Goal: Navigation & Orientation: Find specific page/section

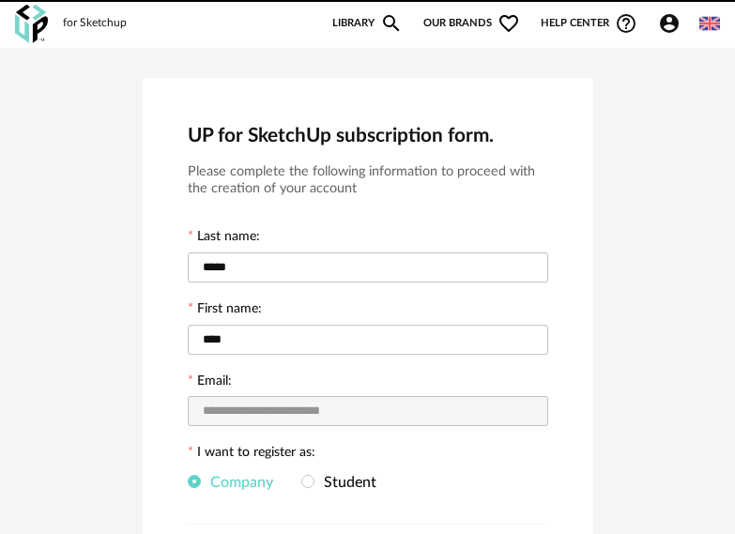
click at [490, 15] on div "New shopping list Update my Shopping List Refresh icon Library Magnify icon Our…" at bounding box center [521, 23] width 398 height 23
click at [396, 22] on icon "Magnify icon" at bounding box center [391, 23] width 23 height 23
click at [390, 19] on icon "Magnify icon" at bounding box center [391, 23] width 23 height 23
drag, startPoint x: 67, startPoint y: 19, endPoint x: 185, endPoint y: 95, distance: 140.7
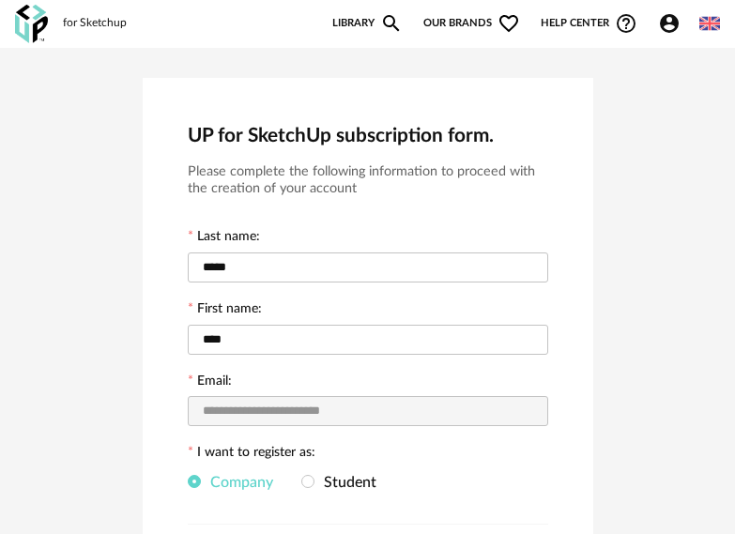
click at [74, 22] on div "for Sketchup" at bounding box center [95, 23] width 64 height 15
click at [382, 25] on icon "Magnify icon" at bounding box center [391, 23] width 23 height 23
click at [390, 20] on icon "Magnify icon" at bounding box center [391, 23] width 23 height 23
click at [391, 21] on icon "Magnify icon" at bounding box center [391, 23] width 23 height 23
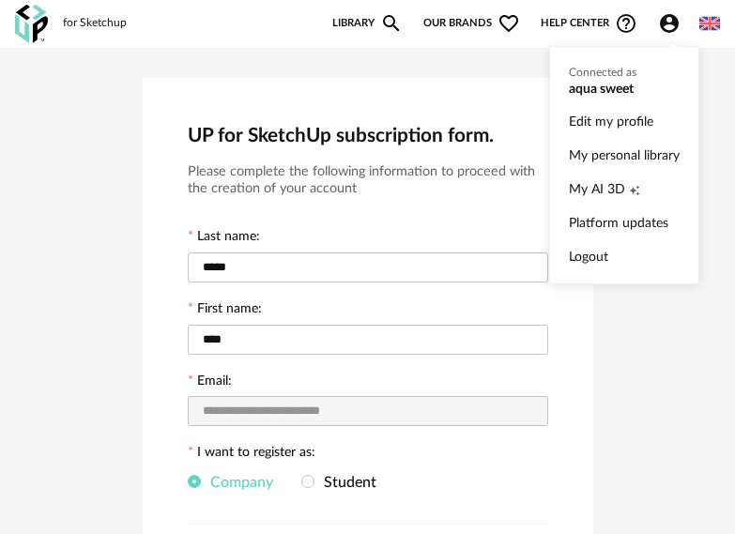
click at [668, 23] on icon "Account Circle icon" at bounding box center [669, 23] width 19 height 19
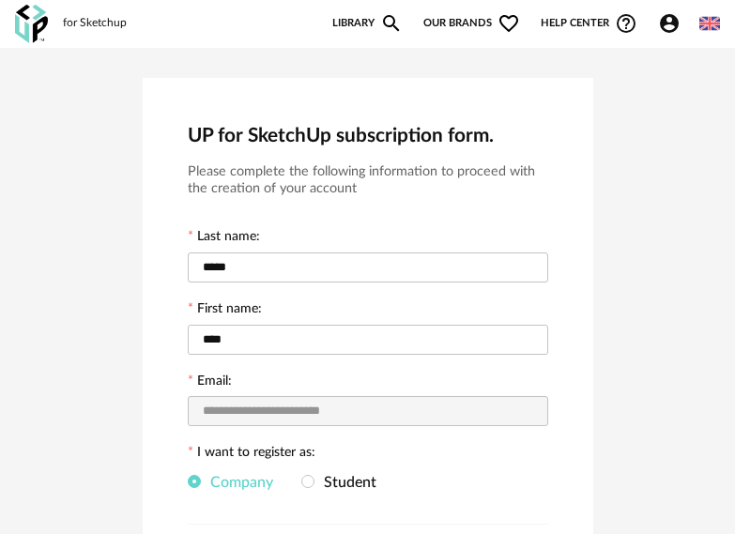
click at [401, 22] on icon "Magnify icon" at bounding box center [391, 23] width 23 height 23
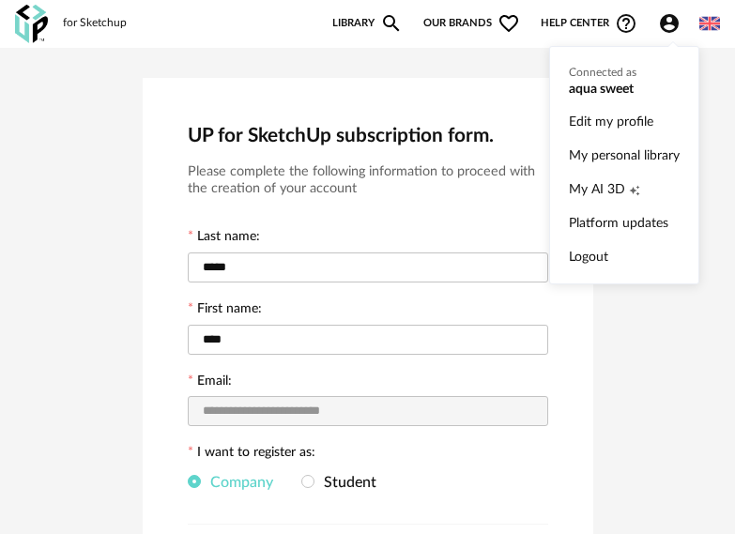
click at [664, 24] on icon "Account Circle icon" at bounding box center [669, 23] width 19 height 19
click at [635, 85] on ul "Connected as aqua sweet Edit my profile My personal library My AI 3D Creation i…" at bounding box center [624, 165] width 150 height 239
click at [626, 121] on link "Edit my profile" at bounding box center [624, 122] width 111 height 34
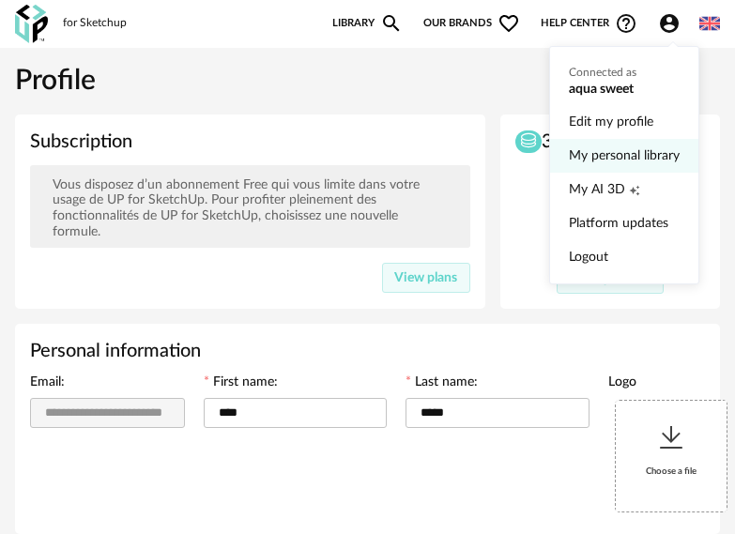
click at [627, 153] on link "My personal library" at bounding box center [624, 156] width 111 height 34
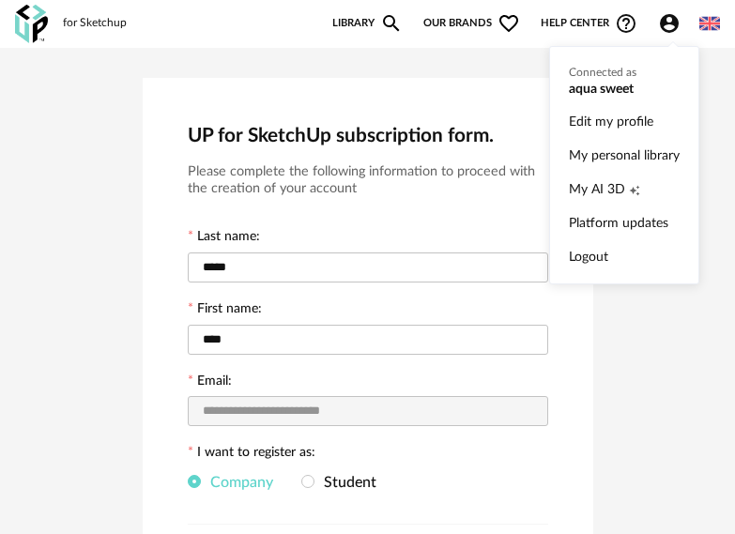
click at [663, 23] on icon "Account Circle icon" at bounding box center [669, 23] width 19 height 19
click at [629, 192] on icon "Creation icon" at bounding box center [634, 190] width 11 height 11
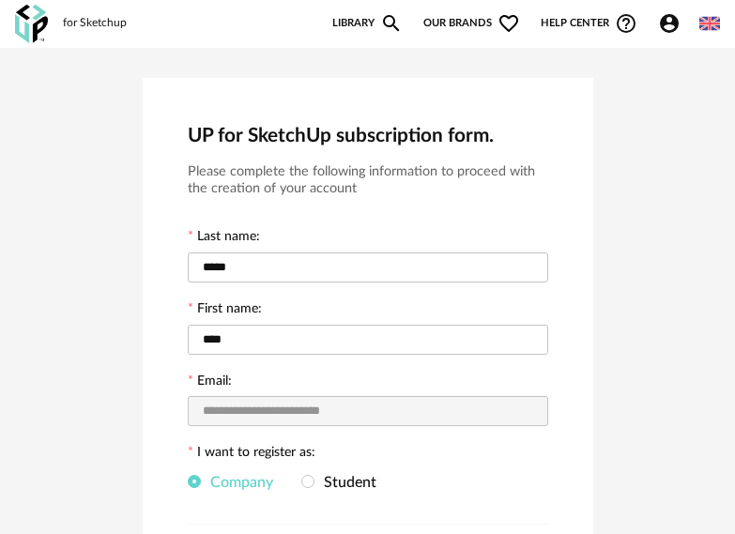
click at [393, 19] on icon "Magnify icon" at bounding box center [391, 23] width 23 height 23
click at [509, 25] on icon "Heart Outline icon" at bounding box center [509, 23] width 23 height 23
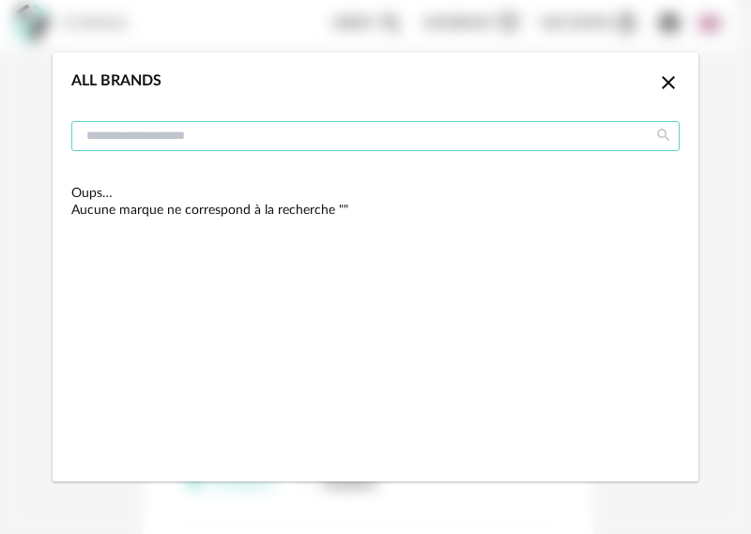
click at [418, 144] on input "dialog" at bounding box center [375, 136] width 608 height 30
type input "****"
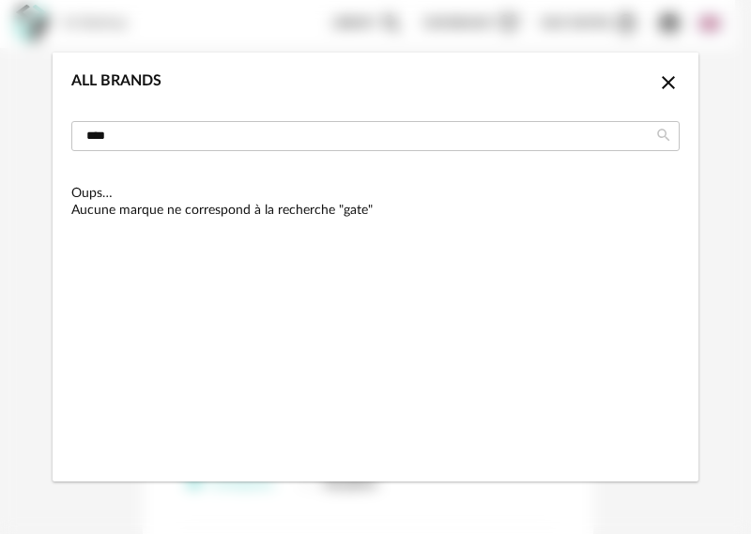
drag, startPoint x: 418, startPoint y: 144, endPoint x: 432, endPoint y: 198, distance: 56.3
click at [368, 198] on p "Oups… Aucune marque ne correspond à la recherche "gate"" at bounding box center [375, 202] width 608 height 34
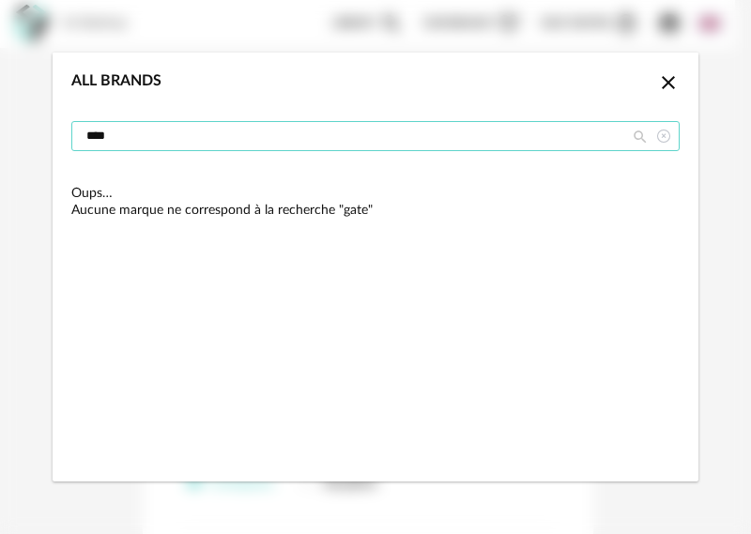
drag, startPoint x: 495, startPoint y: 131, endPoint x: 588, endPoint y: 143, distance: 93.8
click at [549, 140] on input "****" at bounding box center [375, 136] width 608 height 30
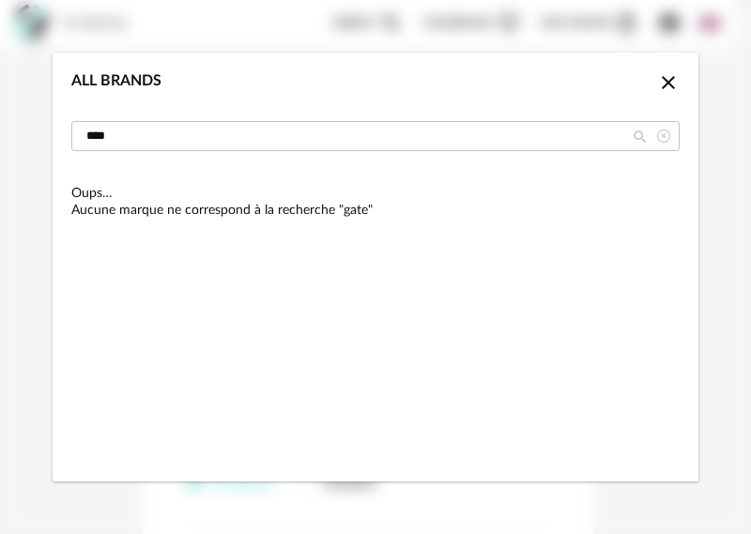
click at [642, 131] on icon "dialog" at bounding box center [639, 138] width 23 height 30
drag, startPoint x: 642, startPoint y: 131, endPoint x: 655, endPoint y: 100, distance: 33.7
click at [642, 131] on icon "dialog" at bounding box center [639, 138] width 23 height 30
click at [671, 81] on icon "Close icon" at bounding box center [668, 82] width 13 height 13
